Goal: Navigation & Orientation: Find specific page/section

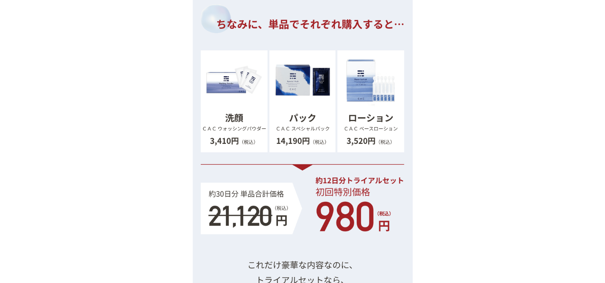
scroll to position [8106, 0]
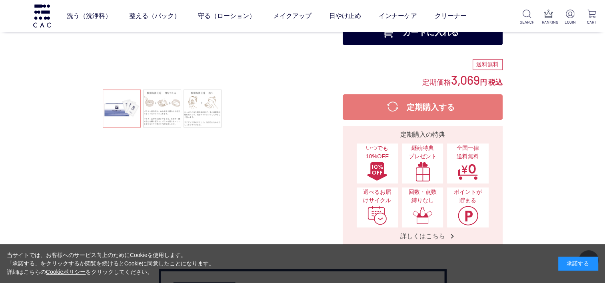
scroll to position [160, 0]
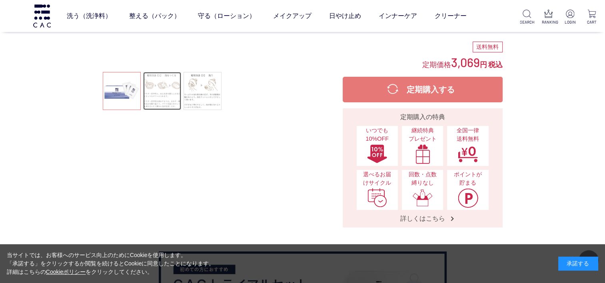
click at [152, 95] on link at bounding box center [162, 91] width 38 height 38
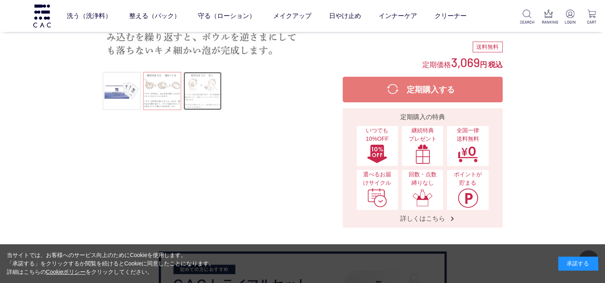
click at [217, 93] on link at bounding box center [203, 91] width 38 height 38
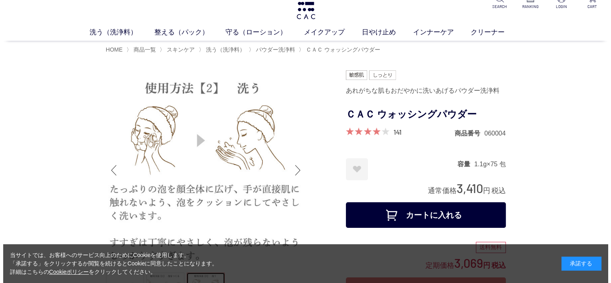
scroll to position [0, 0]
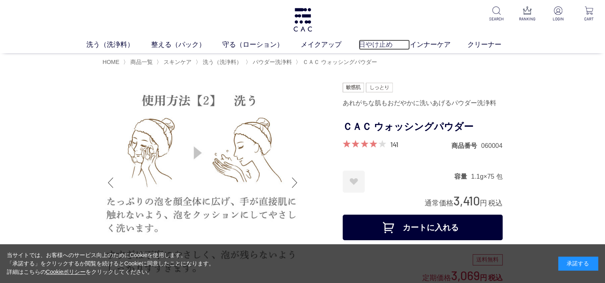
click at [372, 44] on link "日やけ止め" at bounding box center [384, 45] width 51 height 10
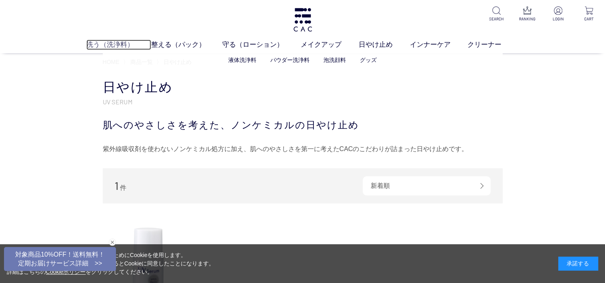
click at [105, 46] on link "洗う（洗浄料）" at bounding box center [118, 45] width 65 height 10
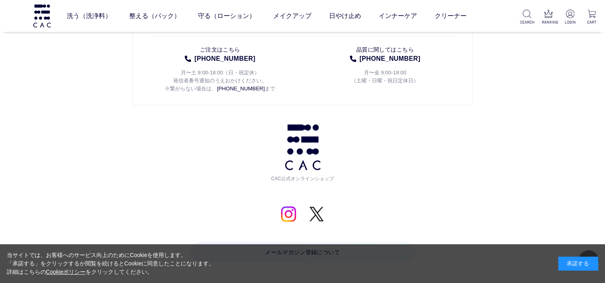
scroll to position [1510, 0]
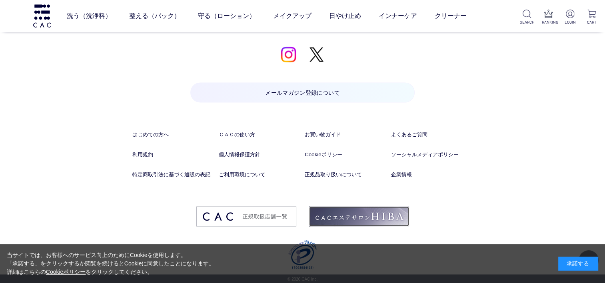
click at [373, 211] on img at bounding box center [359, 216] width 100 height 20
